Goal: Navigation & Orientation: Find specific page/section

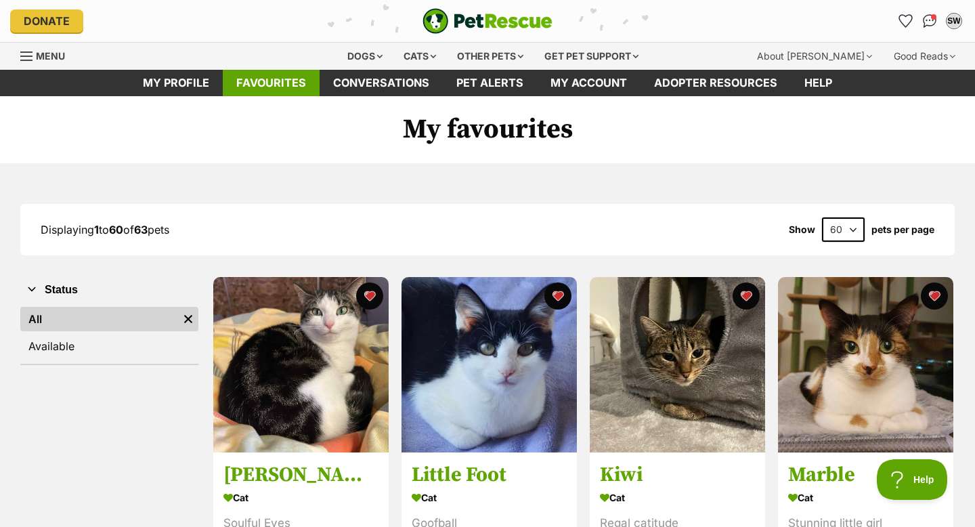
click at [246, 86] on link "Favourites" at bounding box center [271, 83] width 97 height 26
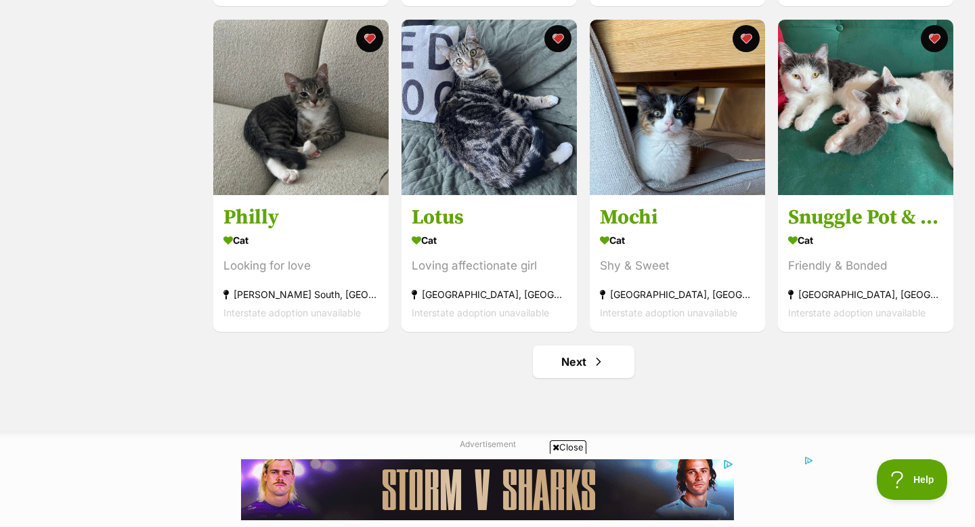
scroll to position [1565, 0]
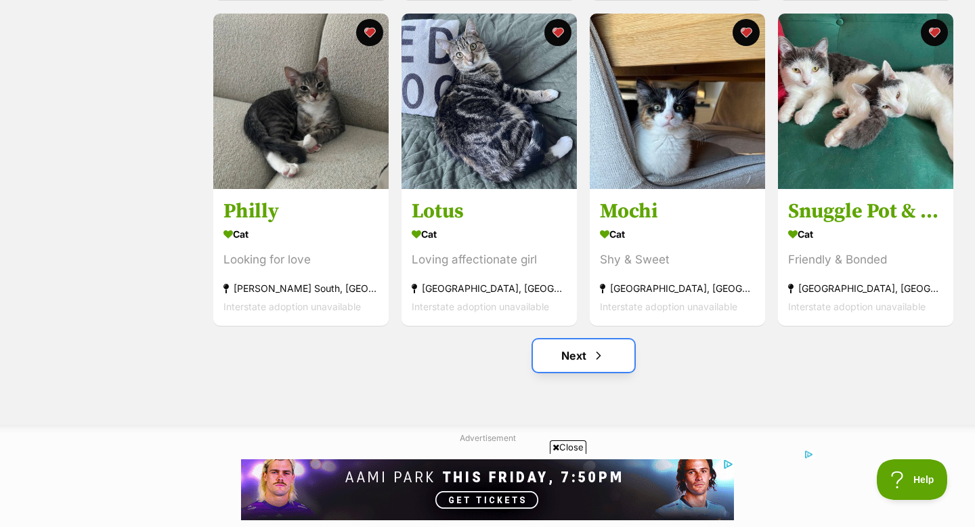
click at [584, 344] on link "Next" at bounding box center [584, 355] width 102 height 33
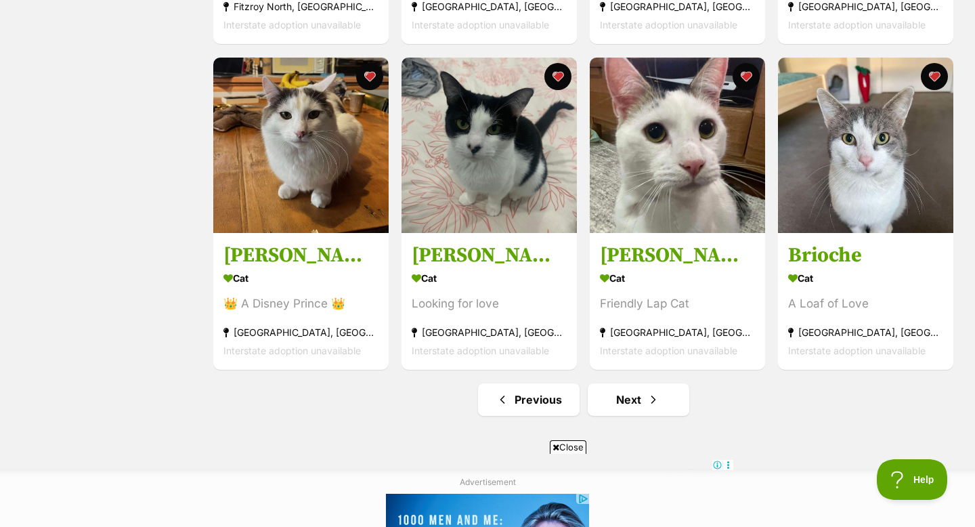
scroll to position [1643, 0]
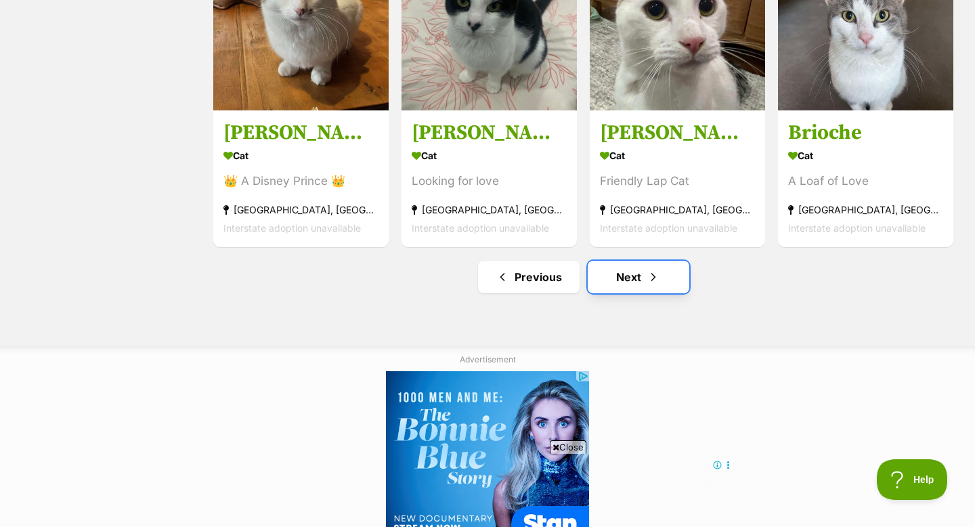
click at [618, 276] on link "Next" at bounding box center [639, 277] width 102 height 33
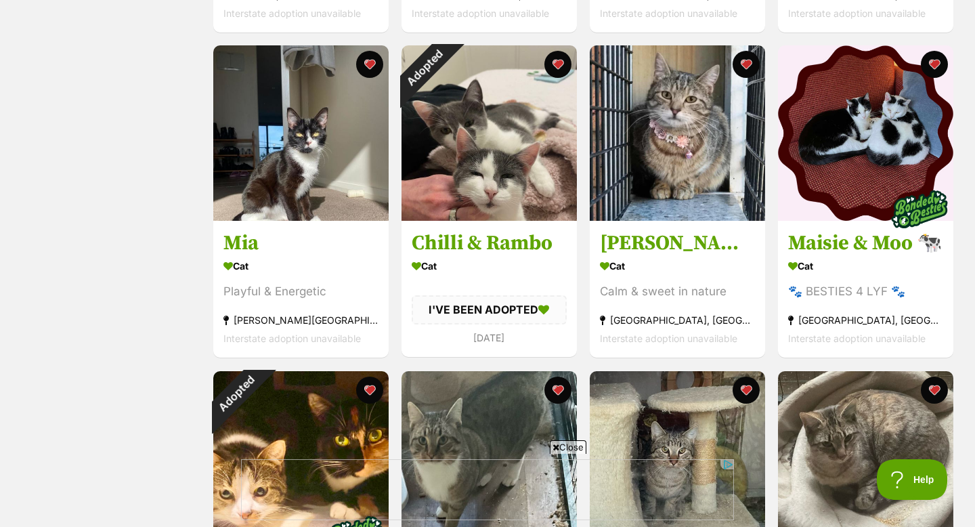
scroll to position [1547, 0]
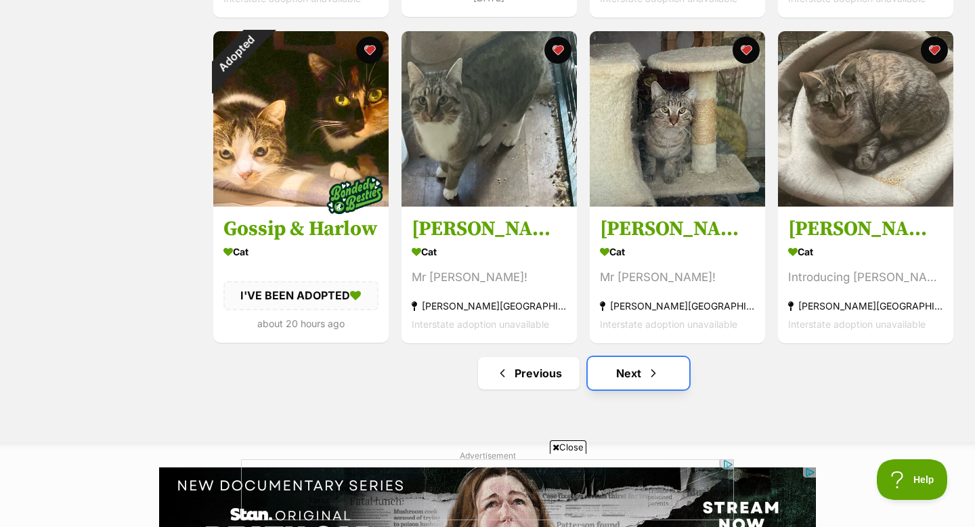
click at [620, 376] on link "Next" at bounding box center [639, 373] width 102 height 33
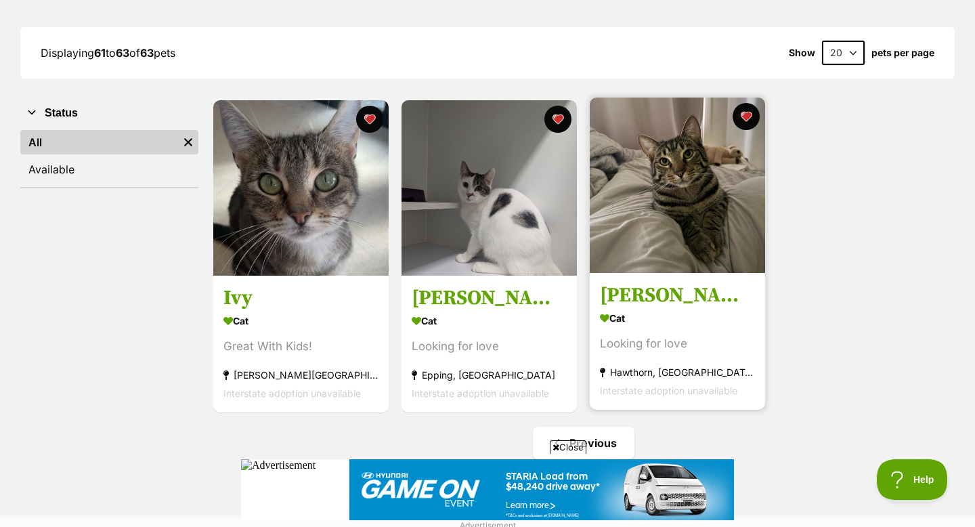
click at [643, 190] on img at bounding box center [677, 185] width 175 height 175
